Goal: Check status: Check status

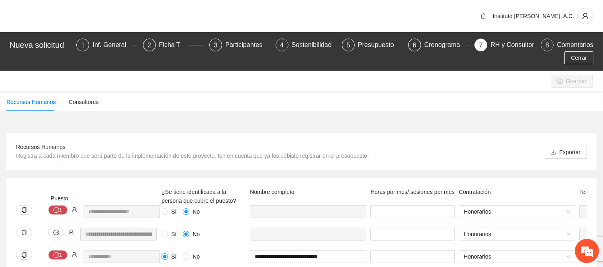
click at [170, 35] on div "Nueva solicitud 1 Inf. General 2 Ficha T 3 Participantes 4 Sostenibilidad 5 Pre…" at bounding box center [301, 51] width 603 height 39
click at [170, 43] on div "Ficha T" at bounding box center [173, 45] width 28 height 13
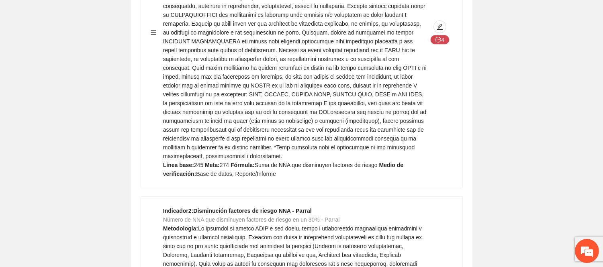
scroll to position [1026, 0]
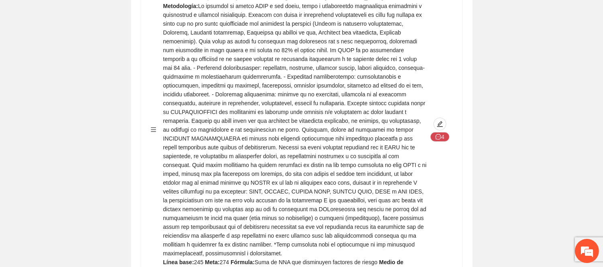
scroll to position [4358, 0]
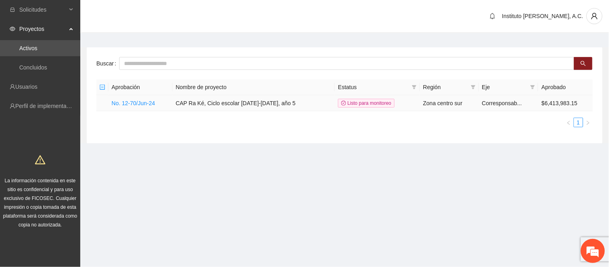
click at [135, 107] on td "No. 12-70/Jun-24" at bounding box center [140, 103] width 64 height 16
click at [135, 105] on link "No. 12-70/Jun-24" at bounding box center [133, 103] width 43 height 6
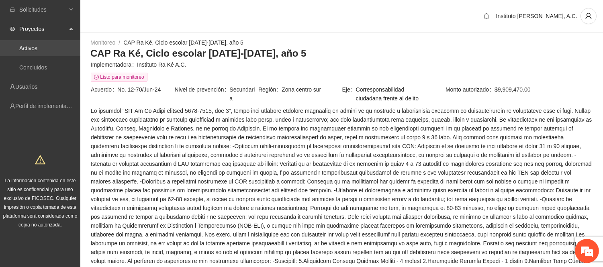
click at [37, 45] on link "Activos" at bounding box center [28, 48] width 18 height 6
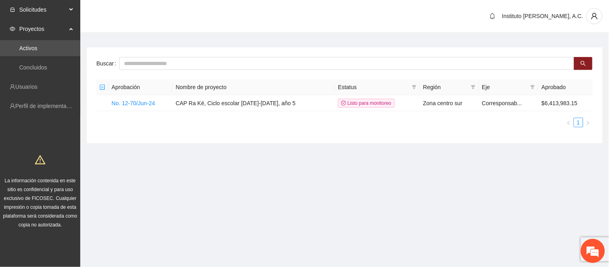
click at [62, 11] on span "Solicitudes" at bounding box center [42, 10] width 47 height 16
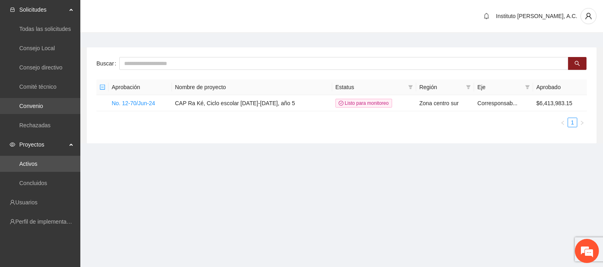
click at [41, 105] on link "Convenio" at bounding box center [31, 106] width 24 height 6
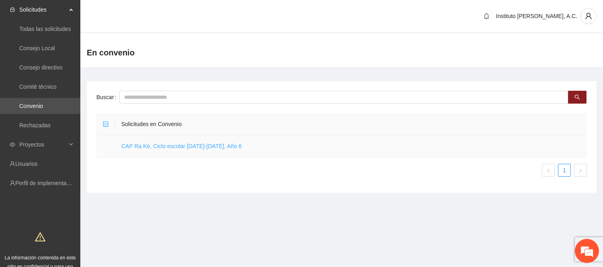
click at [198, 144] on link "CAP Ra Ké, Ciclo escolar [DATE]-[DATE], Año 6" at bounding box center [181, 146] width 120 height 6
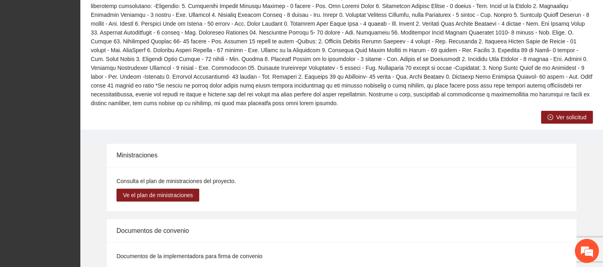
scroll to position [312, 0]
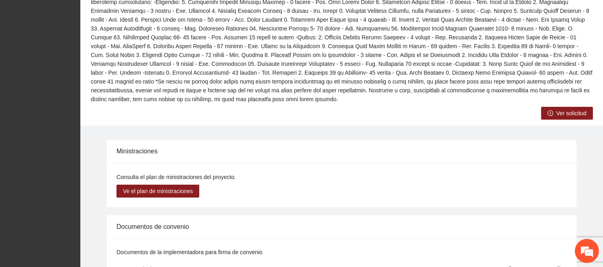
click at [303, 107] on button "Ver solicitud" at bounding box center [567, 113] width 52 height 13
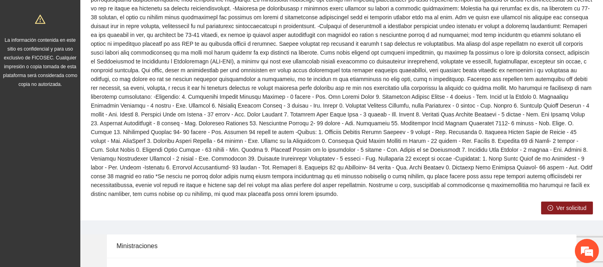
scroll to position [237, 0]
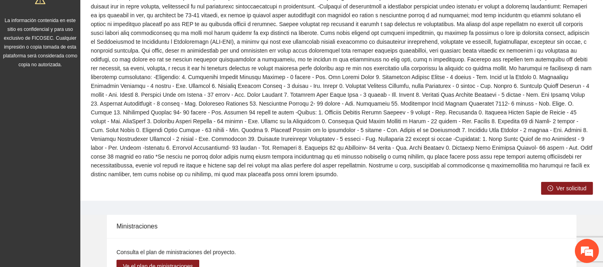
click at [567, 184] on span "Ver solicitud" at bounding box center [571, 188] width 30 height 9
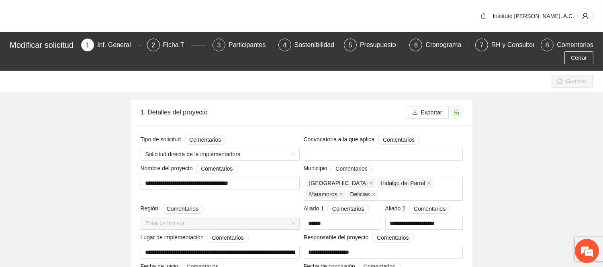
type input "**********"
click at [175, 46] on div "Ficha T" at bounding box center [177, 45] width 28 height 13
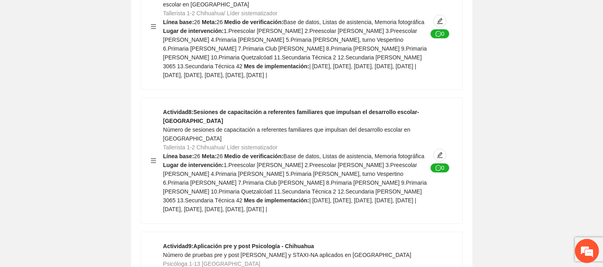
scroll to position [4129, 0]
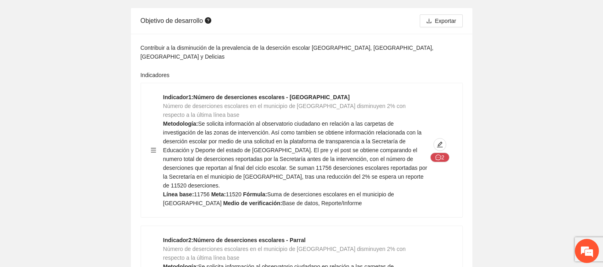
scroll to position [0, 0]
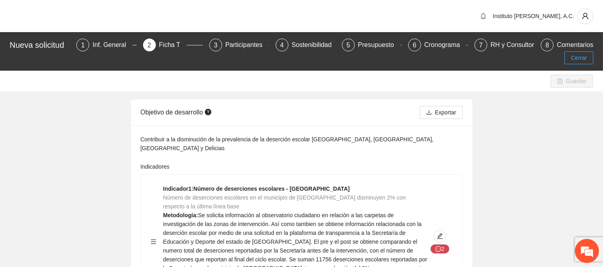
click at [583, 55] on span "Cerrar" at bounding box center [578, 57] width 16 height 9
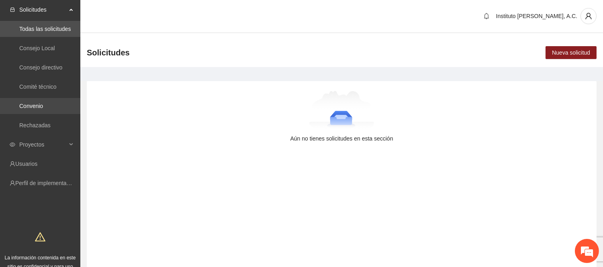
click at [25, 109] on link "Convenio" at bounding box center [31, 106] width 24 height 6
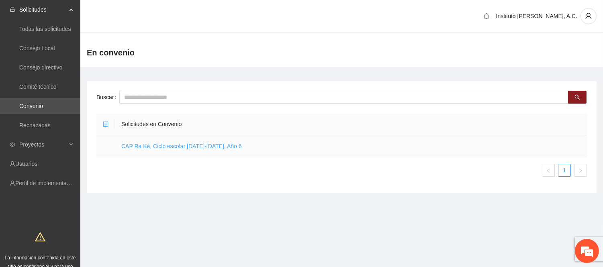
click at [211, 149] on link "CAP Ra Ké, Ciclo escolar [DATE]-[DATE], Año 6" at bounding box center [181, 146] width 120 height 6
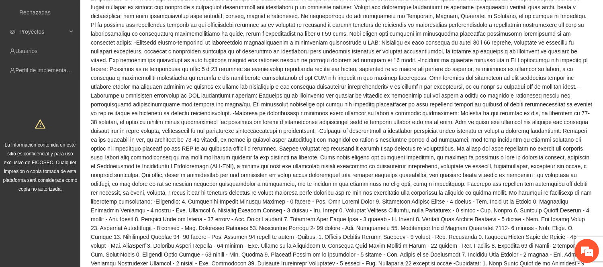
scroll to position [92, 0]
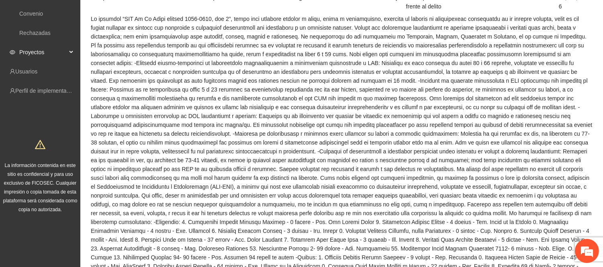
click at [33, 55] on span "Proyectos" at bounding box center [42, 52] width 47 height 16
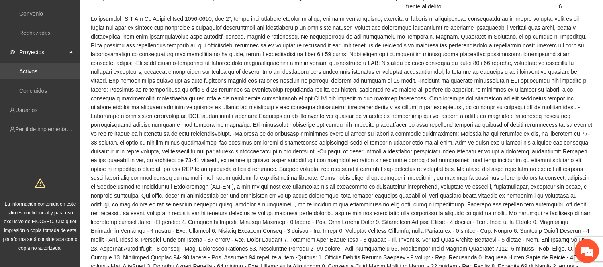
click at [37, 73] on link "Activos" at bounding box center [28, 71] width 18 height 6
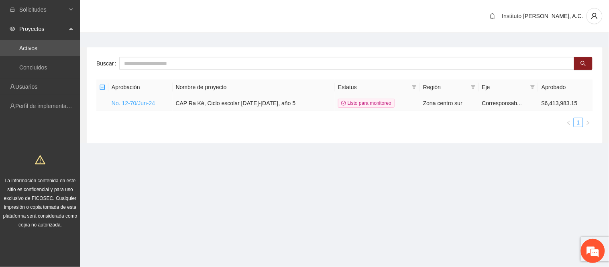
click at [152, 104] on link "No. 12-70/Jun-24" at bounding box center [133, 103] width 43 height 6
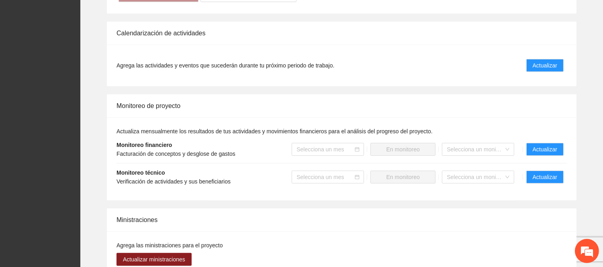
scroll to position [735, 0]
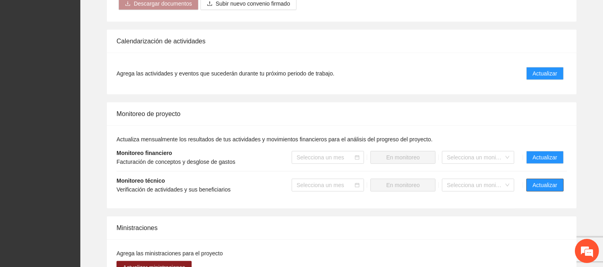
click at [542, 181] on span "Actualizar" at bounding box center [544, 185] width 24 height 9
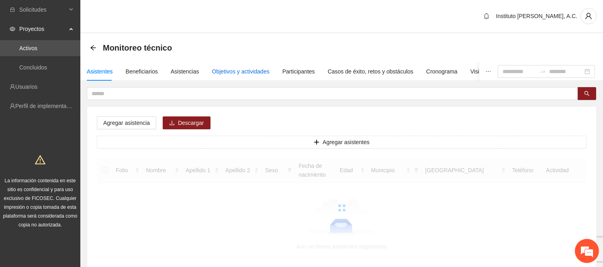
click at [232, 70] on div "Objetivos y actividades" at bounding box center [240, 71] width 57 height 9
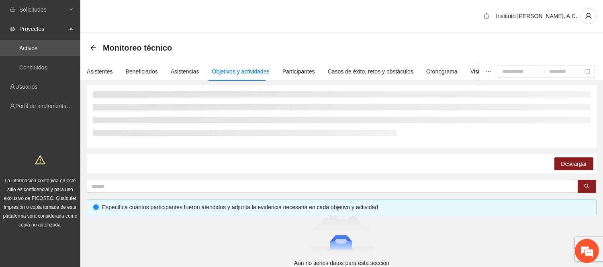
click at [286, 139] on div at bounding box center [341, 116] width 497 height 51
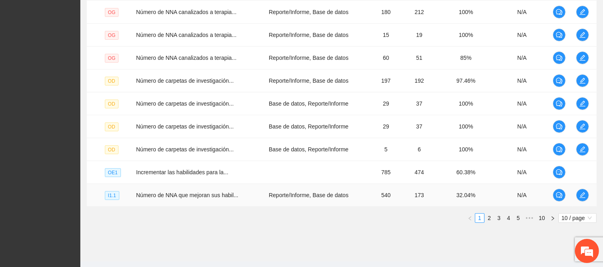
scroll to position [253, 0]
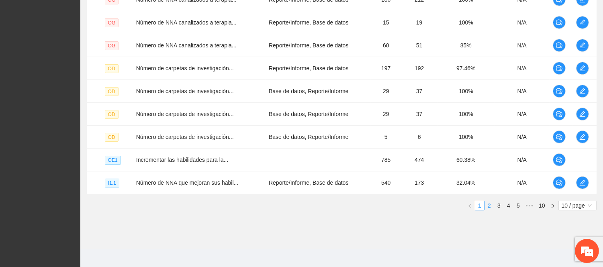
click at [491, 204] on link "2" at bounding box center [489, 205] width 9 height 9
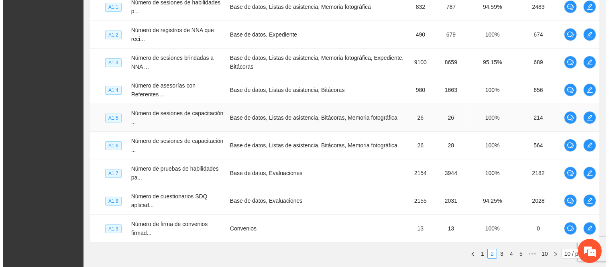
scroll to position [213, 0]
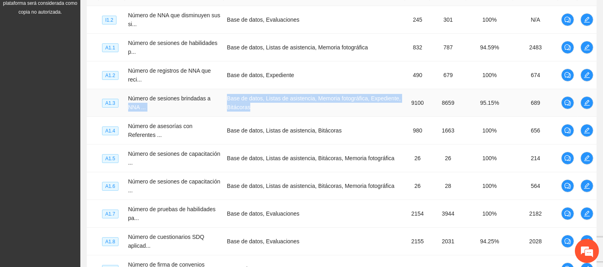
drag, startPoint x: 222, startPoint y: 100, endPoint x: 259, endPoint y: 107, distance: 38.0
click at [259, 107] on tr "A1.3 Número de sesiones brindadas a NNA ... Base de datos, Listas de asistencia…" at bounding box center [341, 103] width 509 height 28
click at [585, 102] on icon "edit" at bounding box center [587, 103] width 6 height 6
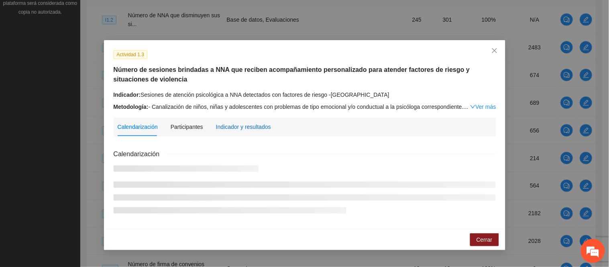
click at [224, 127] on div "Indicador y resultados" at bounding box center [243, 126] width 55 height 9
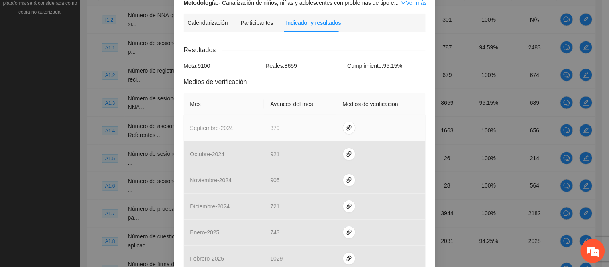
scroll to position [113, 0]
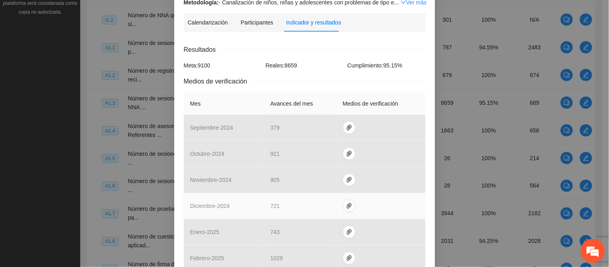
drag, startPoint x: 175, startPoint y: 129, endPoint x: 217, endPoint y: 200, distance: 82.1
click at [217, 200] on div "Actividad 1.3 Número de sesiones brindadas a NNA que reciben acompañamiento per…" at bounding box center [304, 179] width 261 height 505
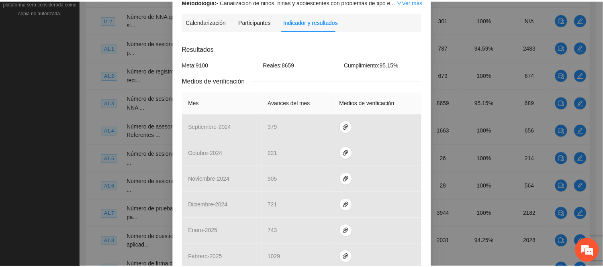
scroll to position [0, 0]
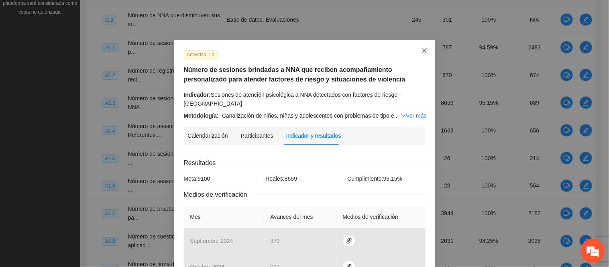
click at [421, 50] on icon "close" at bounding box center [424, 50] width 6 height 6
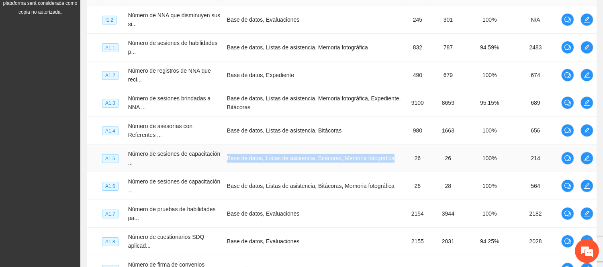
drag, startPoint x: 227, startPoint y: 159, endPoint x: 395, endPoint y: 155, distance: 167.4
click at [395, 155] on td "Base de datos, Listas de asistencia, Bitácoras, Memoria fotográfica" at bounding box center [314, 159] width 181 height 28
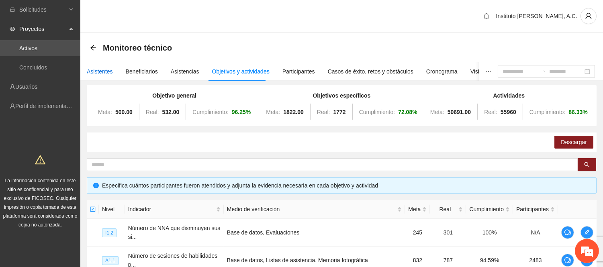
click at [100, 69] on div "Asistentes" at bounding box center [100, 71] width 26 height 9
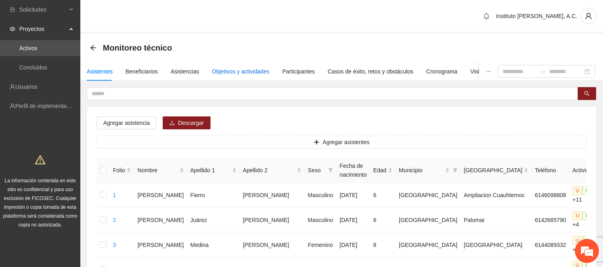
click at [222, 74] on div "Objetivos y actividades" at bounding box center [240, 71] width 57 height 9
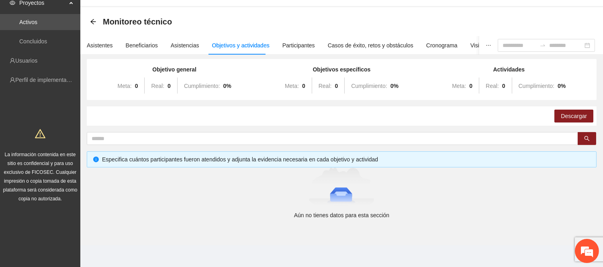
scroll to position [26, 0]
click at [183, 43] on div "Asistencias" at bounding box center [185, 45] width 29 height 9
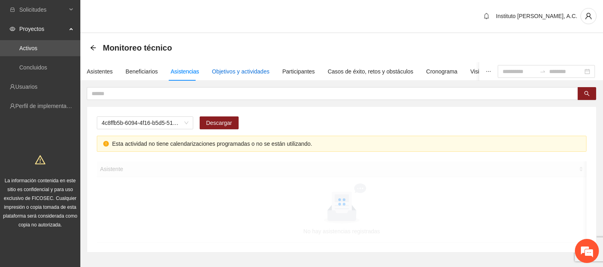
click at [247, 73] on div "Objetivos y actividades" at bounding box center [240, 71] width 57 height 9
